Goal: Navigation & Orientation: Find specific page/section

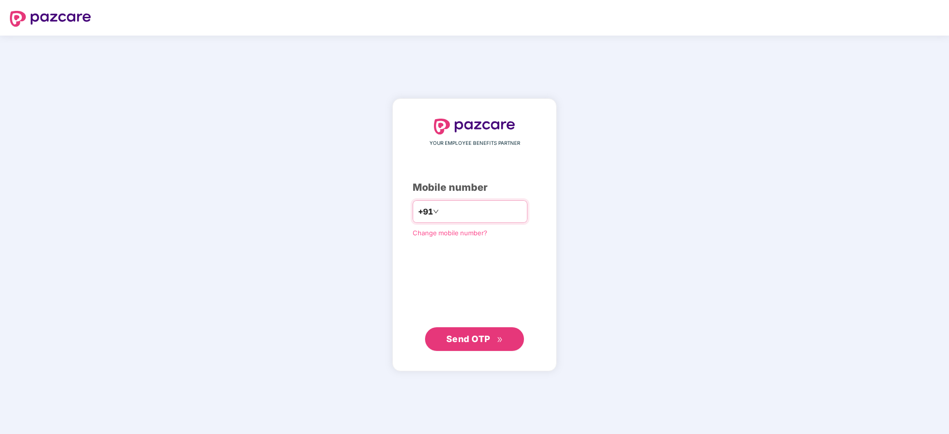
click at [449, 209] on input "number" at bounding box center [481, 212] width 81 height 16
type input "**********"
click at [482, 339] on span "Send OTP" at bounding box center [468, 339] width 44 height 10
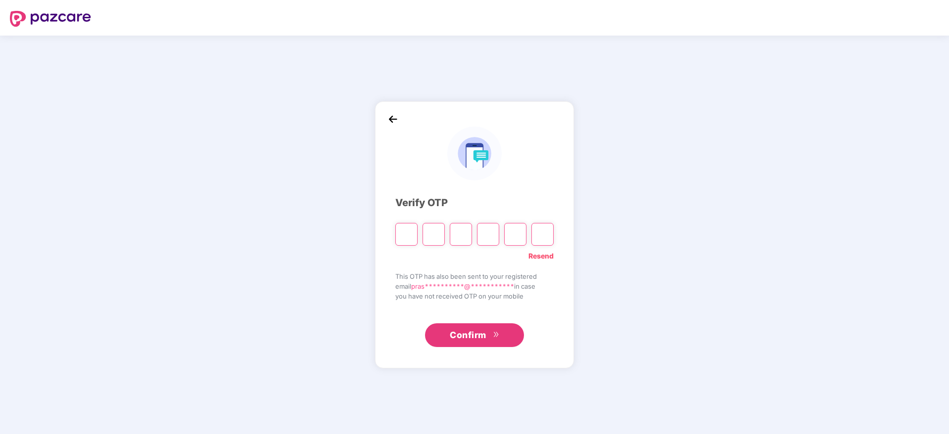
type input "*"
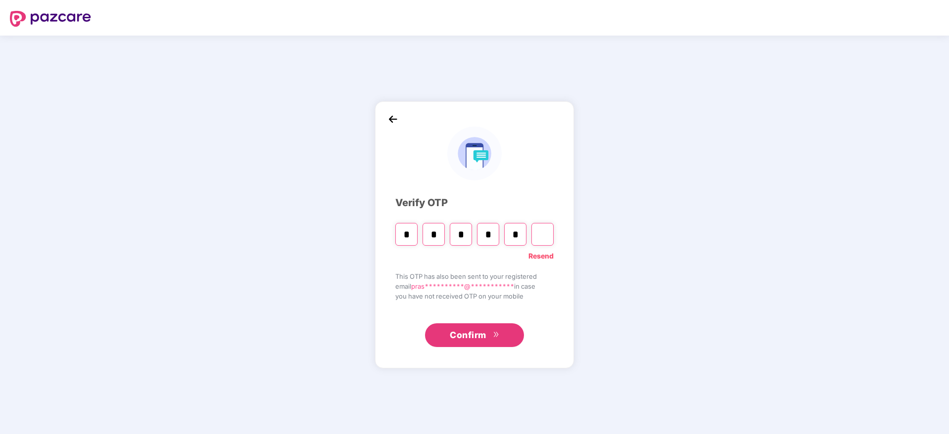
type input "*"
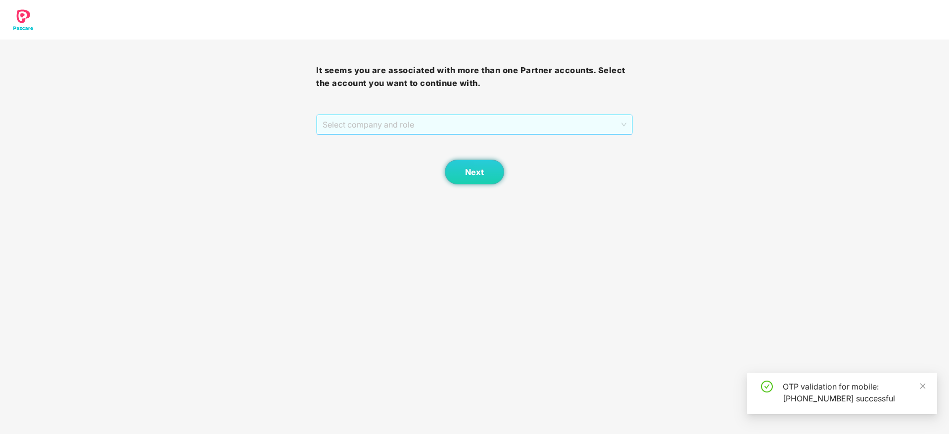
click at [424, 120] on span "Select company and role" at bounding box center [474, 124] width 303 height 19
click at [397, 159] on div "Pazcare - PARTNER_ADMIN" at bounding box center [475, 160] width 304 height 11
click at [456, 174] on button "Next" at bounding box center [474, 172] width 59 height 25
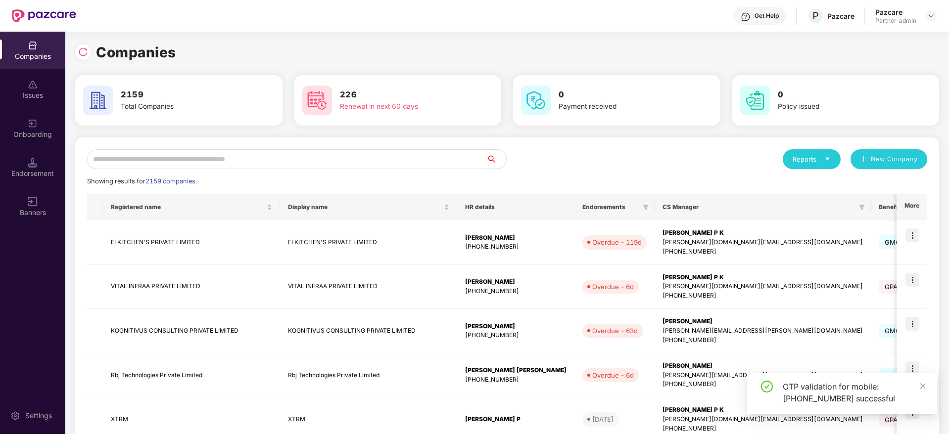
click at [250, 156] on input "text" at bounding box center [286, 159] width 399 height 20
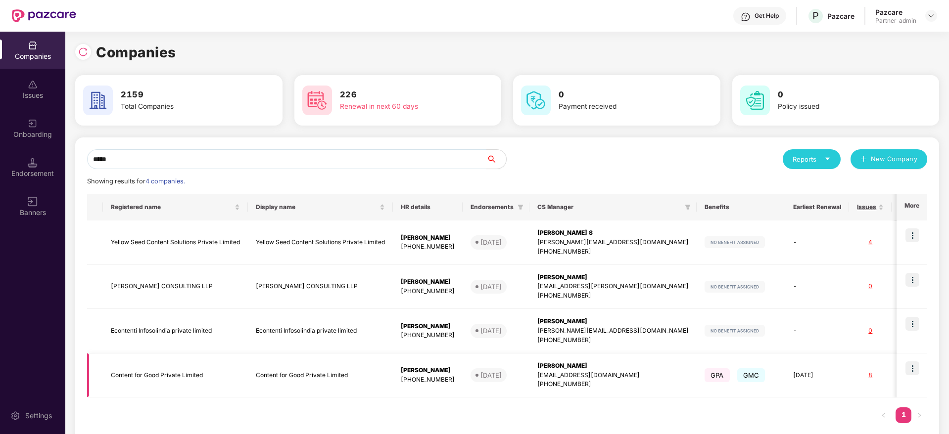
type input "*****"
click at [914, 370] on img at bounding box center [912, 369] width 14 height 14
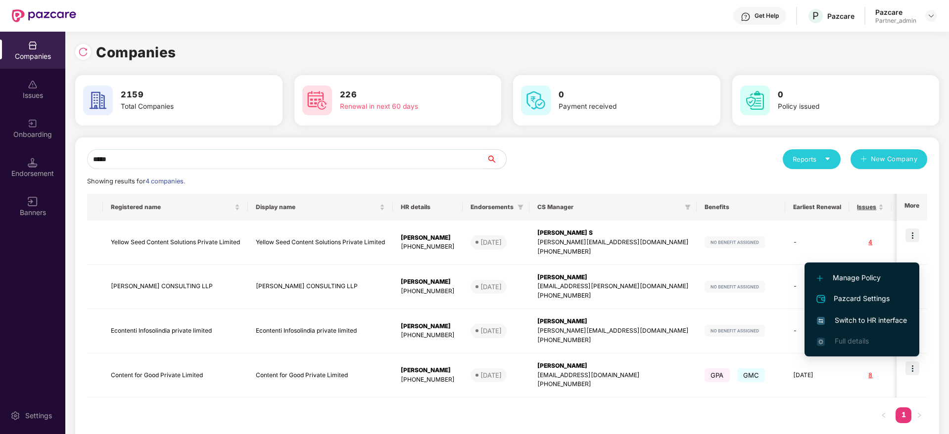
click at [867, 320] on span "Switch to HR interface" at bounding box center [862, 320] width 90 height 11
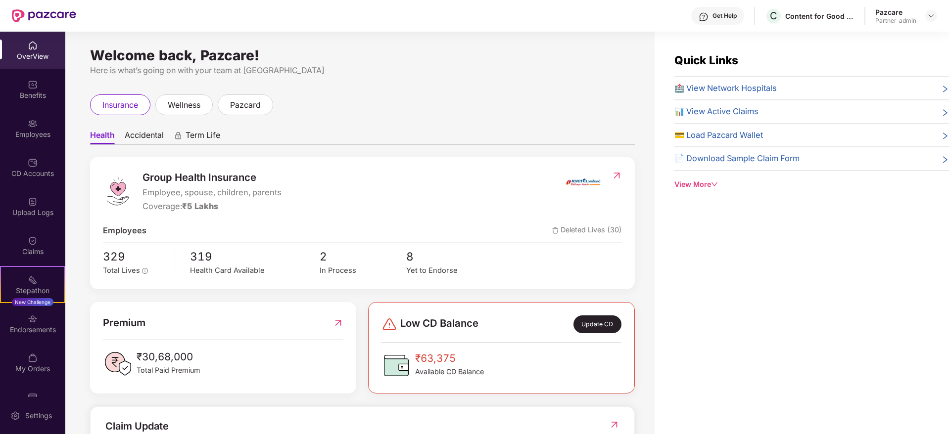
click at [37, 328] on div "Endorsements" at bounding box center [32, 330] width 65 height 10
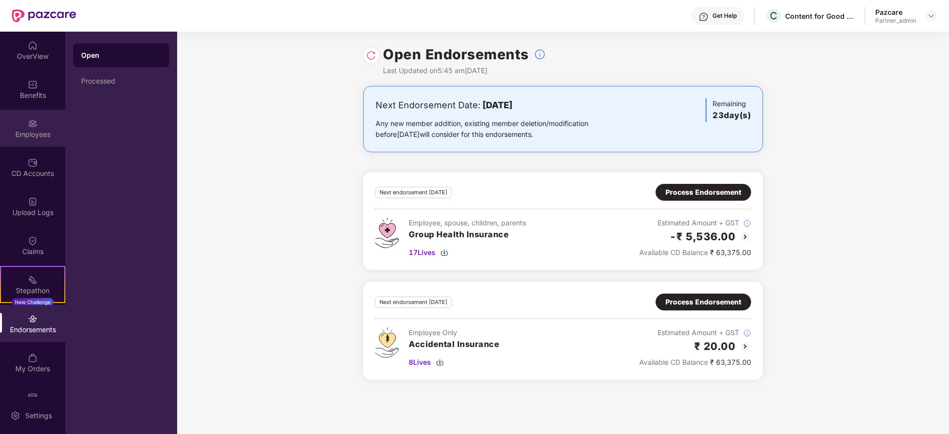
click at [39, 114] on div "Employees" at bounding box center [32, 128] width 65 height 37
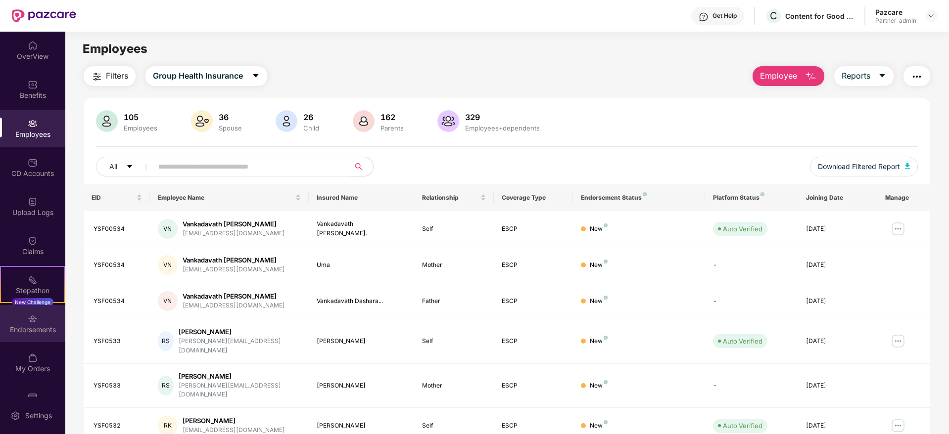
click at [28, 330] on div "Endorsements" at bounding box center [32, 330] width 65 height 10
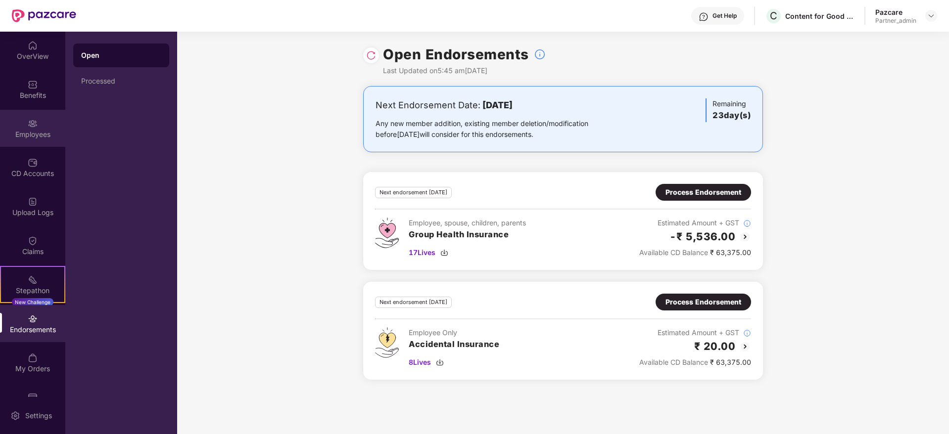
click at [24, 127] on div "Employees" at bounding box center [32, 128] width 65 height 37
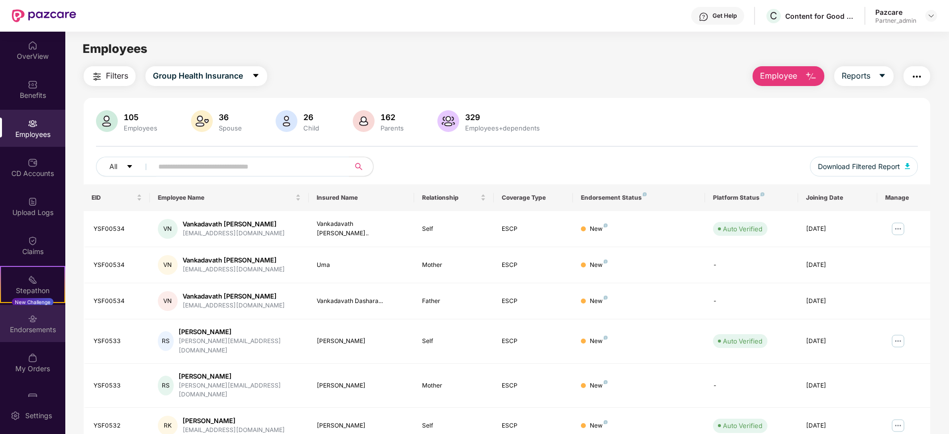
click at [39, 319] on div "Endorsements" at bounding box center [32, 323] width 65 height 37
